Goal: Information Seeking & Learning: Learn about a topic

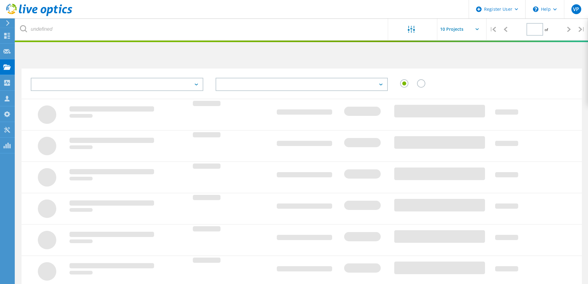
type input "1"
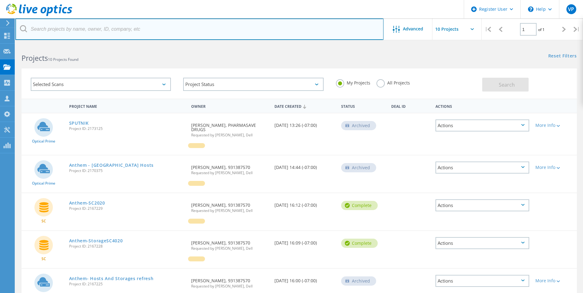
click at [200, 24] on input "text" at bounding box center [199, 29] width 368 height 22
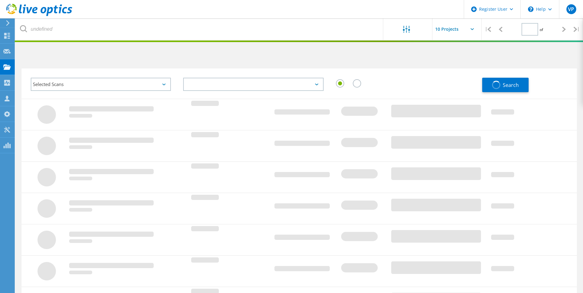
type input "1"
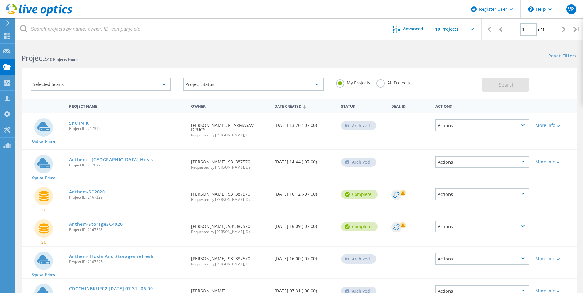
click at [382, 84] on label "All Projects" at bounding box center [394, 82] width 34 height 6
click at [0, 0] on input "All Projects" at bounding box center [0, 0] width 0 height 0
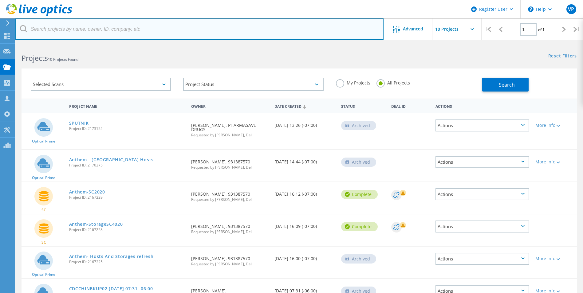
click at [224, 22] on input "text" at bounding box center [199, 29] width 368 height 22
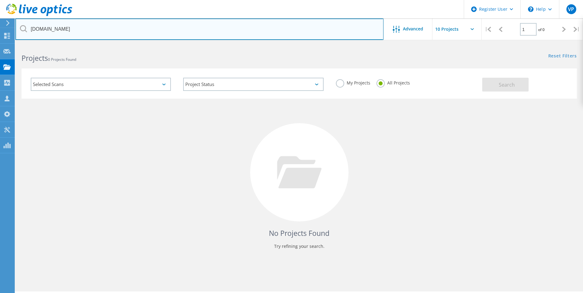
click at [241, 32] on input "seabird.ca" at bounding box center [199, 29] width 368 height 22
paste input "jonathan@seabirdislan"
drag, startPoint x: 51, startPoint y: 28, endPoint x: -34, endPoint y: 28, distance: 85.5
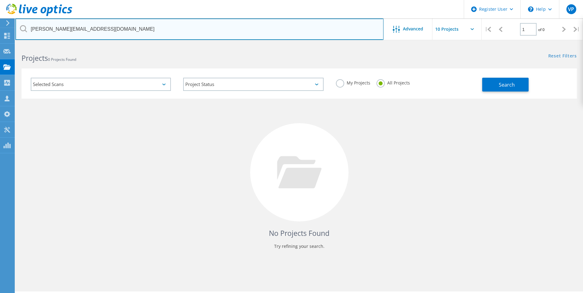
click at [0, 28] on html "Register User \n Help Explore Helpful Articles Contact Support VP Dell User Vik…" at bounding box center [291, 155] width 583 height 310
type input "seabirdisland.ca"
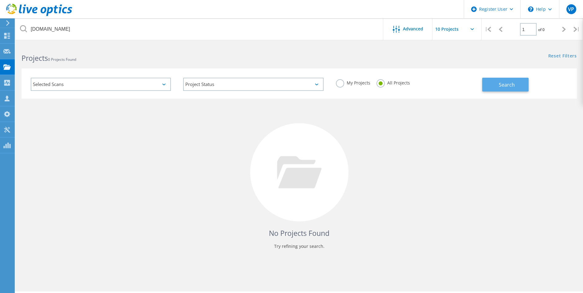
click at [501, 86] on span "Search" at bounding box center [507, 85] width 16 height 7
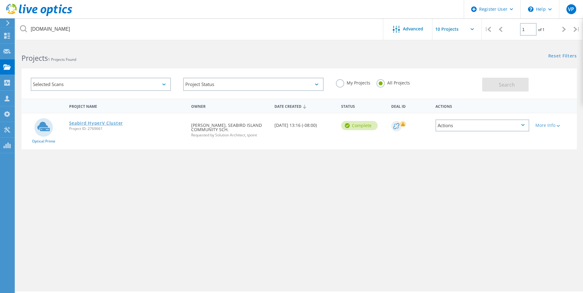
click at [101, 124] on link "Seabird HyperV Cluster" at bounding box center [96, 123] width 54 height 4
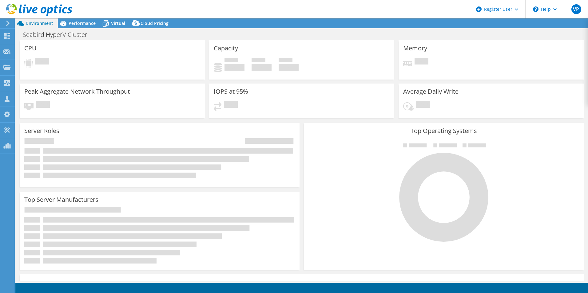
select select "[GEOGRAPHIC_DATA]"
select select "USD"
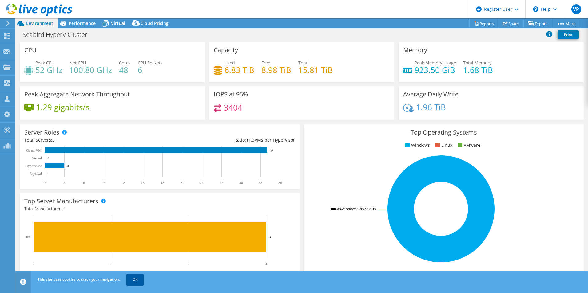
click at [133, 281] on link "OK" at bounding box center [134, 279] width 17 height 11
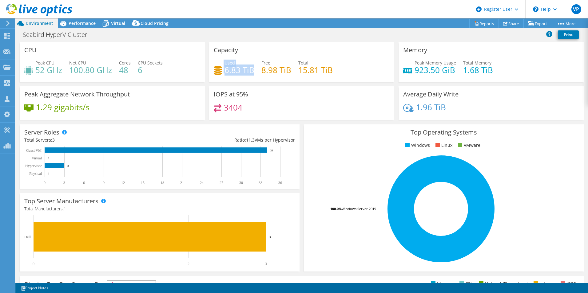
drag, startPoint x: 251, startPoint y: 72, endPoint x: 210, endPoint y: 71, distance: 40.6
click at [210, 71] on div "Capacity Used 6.83 TiB Free 8.98 TiB Total 15.81 TiB" at bounding box center [301, 62] width 185 height 40
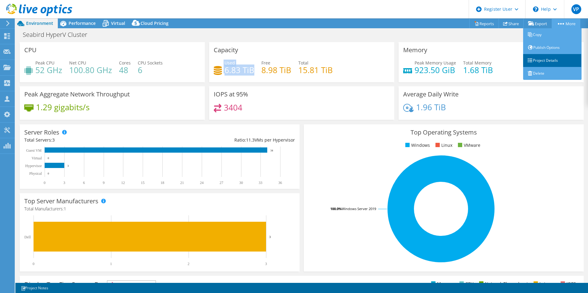
click at [554, 58] on link "Project Details" at bounding box center [552, 60] width 58 height 13
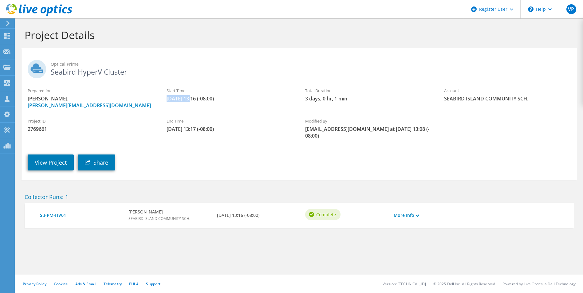
drag, startPoint x: 167, startPoint y: 101, endPoint x: 192, endPoint y: 101, distance: 24.3
click at [192, 101] on span "[DATE] 13:16 (-08:00)" at bounding box center [230, 98] width 127 height 7
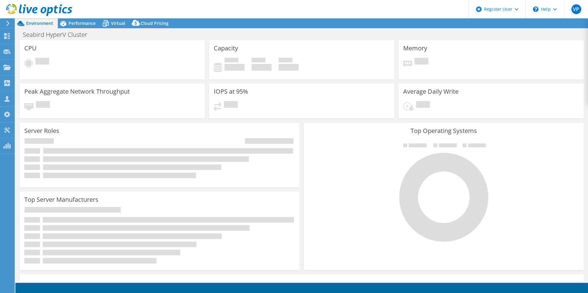
select select "[GEOGRAPHIC_DATA]"
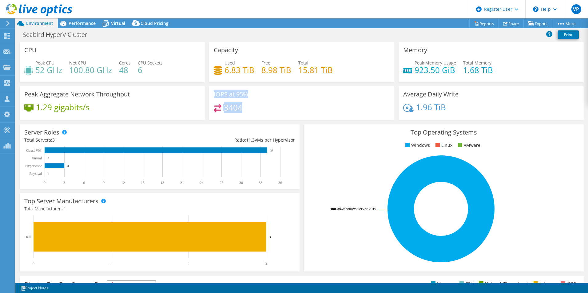
drag, startPoint x: 253, startPoint y: 109, endPoint x: 211, endPoint y: 94, distance: 44.0
click at [211, 94] on div "IOPS at 95% 3404" at bounding box center [301, 103] width 185 height 34
click at [302, 107] on div "3404" at bounding box center [302, 110] width 176 height 13
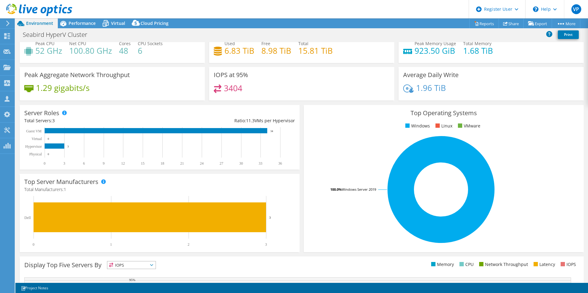
scroll to position [86, 0]
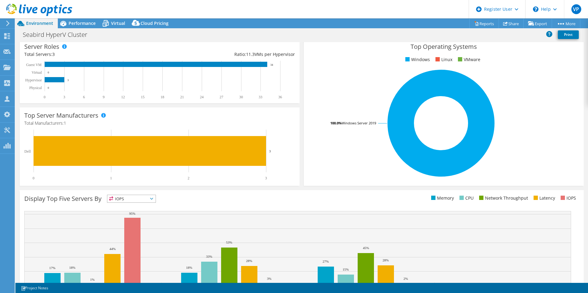
drag, startPoint x: 306, startPoint y: 71, endPoint x: 309, endPoint y: 101, distance: 30.3
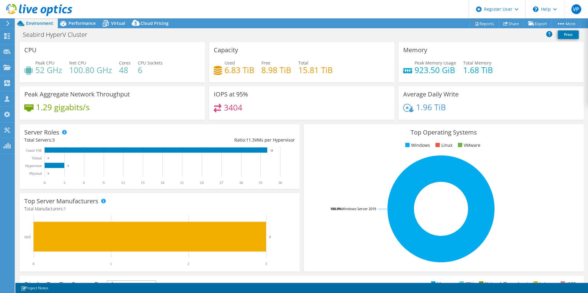
drag, startPoint x: 308, startPoint y: 129, endPoint x: 313, endPoint y: 57, distance: 72.4
click at [78, 24] on span "Performance" at bounding box center [82, 23] width 27 height 6
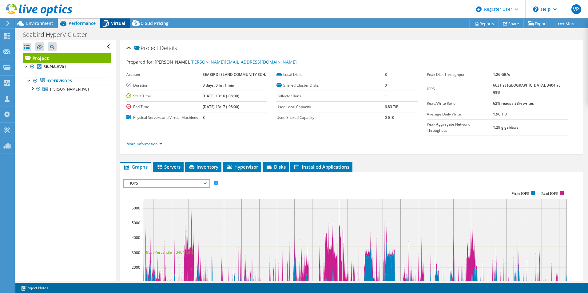
click at [116, 20] on div "Virtual" at bounding box center [115, 23] width 30 height 10
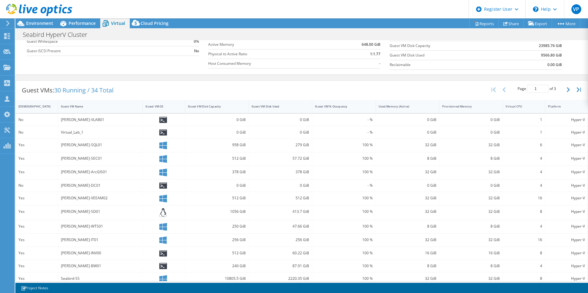
drag, startPoint x: 180, startPoint y: 119, endPoint x: 180, endPoint y: 137, distance: 18.5
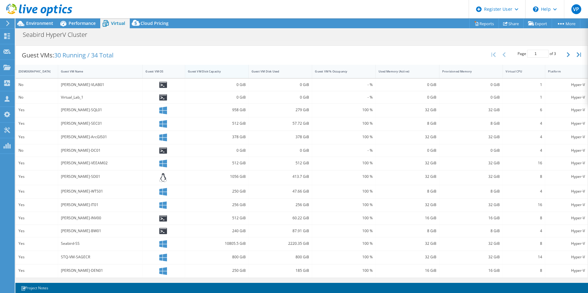
click at [209, 67] on div "Guest VM Disk Capacity" at bounding box center [213, 72] width 56 height 10
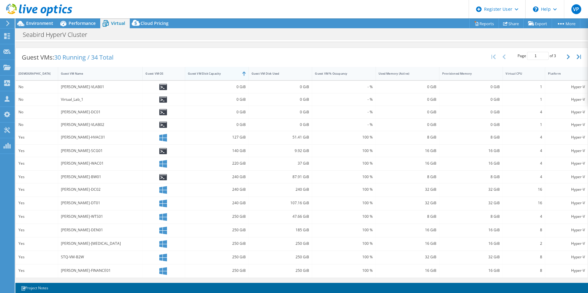
click at [209, 67] on div "Guest VM Disk Capacity" at bounding box center [217, 73] width 64 height 13
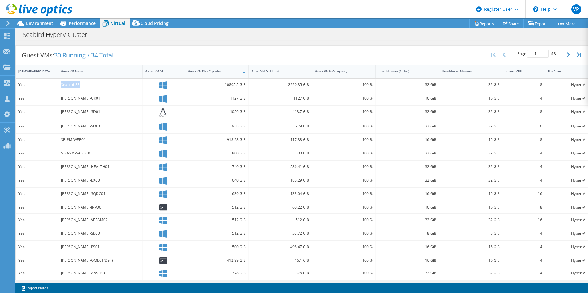
drag, startPoint x: 79, startPoint y: 84, endPoint x: 59, endPoint y: 83, distance: 20.0
click at [59, 83] on div "Seabird-SS" at bounding box center [100, 85] width 85 height 13
drag, startPoint x: 59, startPoint y: 83, endPoint x: 155, endPoint y: 47, distance: 102.7
click at [155, 47] on div "Guest VMs: 30 Running / 34 Total Page 1 of 3 5 rows 10 rows 20 rows 25 rows 50 …" at bounding box center [302, 55] width 572 height 19
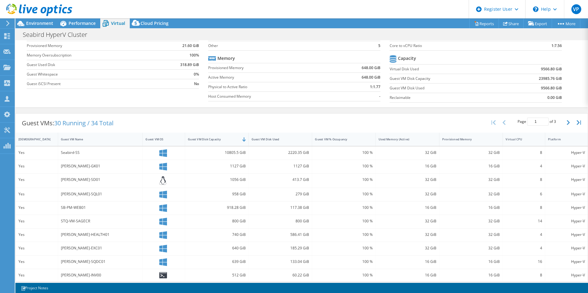
drag, startPoint x: 175, startPoint y: 54, endPoint x: 184, endPoint y: 21, distance: 34.5
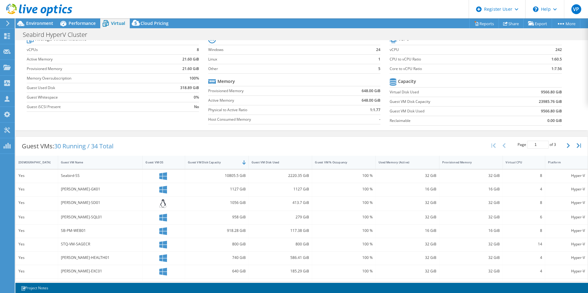
drag, startPoint x: 241, startPoint y: 86, endPoint x: 248, endPoint y: 53, distance: 34.2
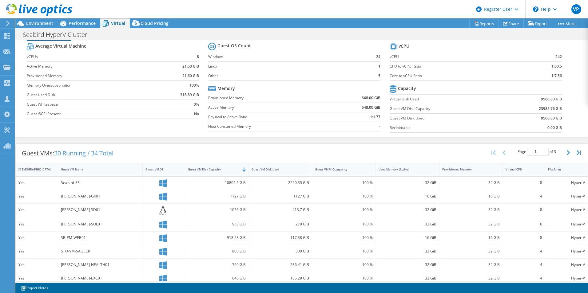
scroll to position [6, 0]
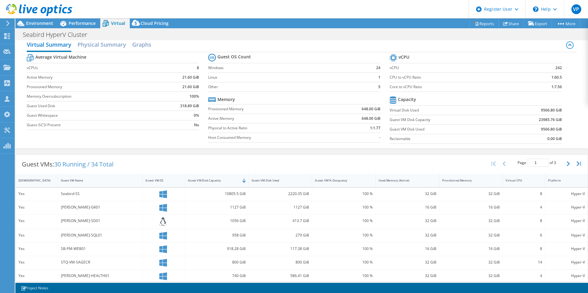
drag, startPoint x: 250, startPoint y: 49, endPoint x: 255, endPoint y: 28, distance: 20.8
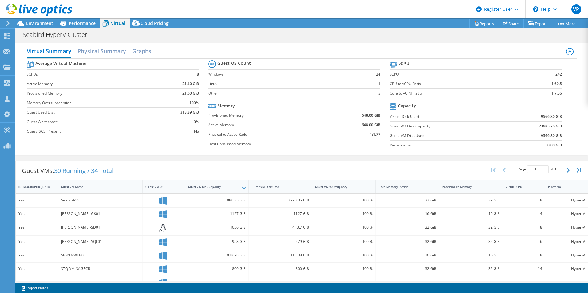
scroll to position [54, 0]
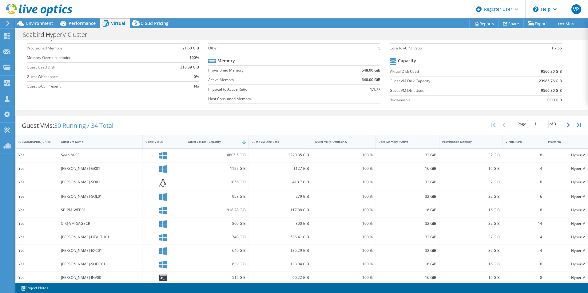
drag, startPoint x: 320, startPoint y: 137, endPoint x: 319, endPoint y: 141, distance: 3.4
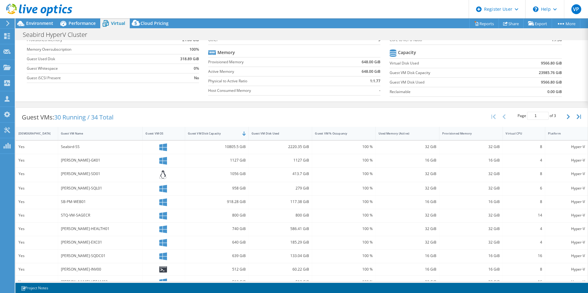
drag, startPoint x: 310, startPoint y: 165, endPoint x: 345, endPoint y: 163, distance: 35.7
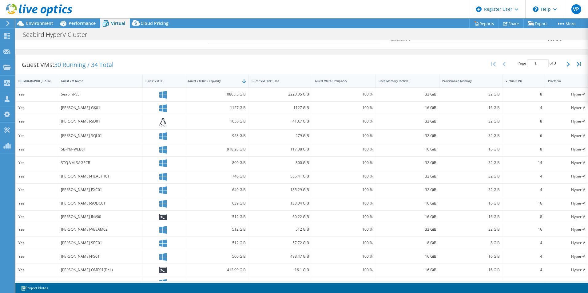
scroll to position [118, 0]
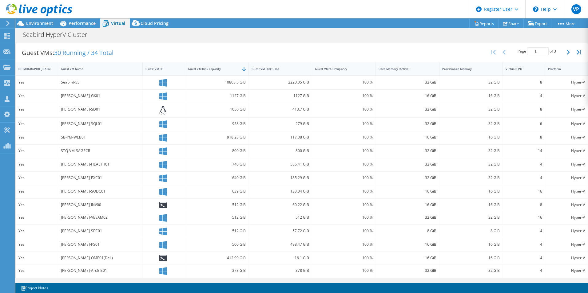
drag, startPoint x: 419, startPoint y: 189, endPoint x: 420, endPoint y: 209, distance: 19.7
drag, startPoint x: 388, startPoint y: 150, endPoint x: 388, endPoint y: 182, distance: 32.0
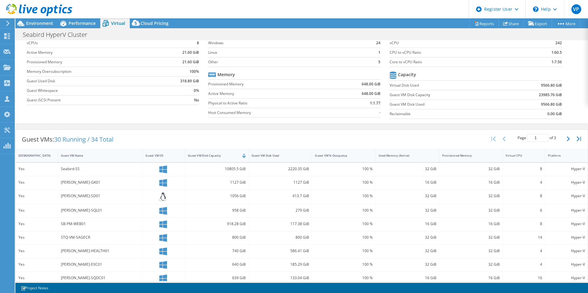
scroll to position [0, 0]
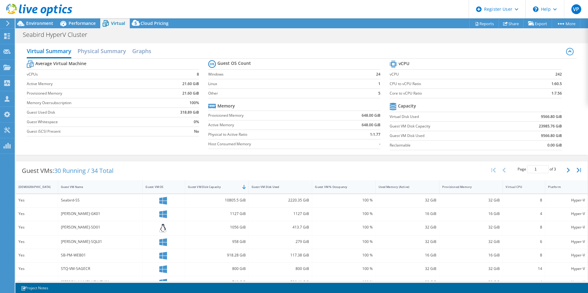
drag, startPoint x: 499, startPoint y: 100, endPoint x: 495, endPoint y: 66, distance: 34.7
